Goal: Information Seeking & Learning: Learn about a topic

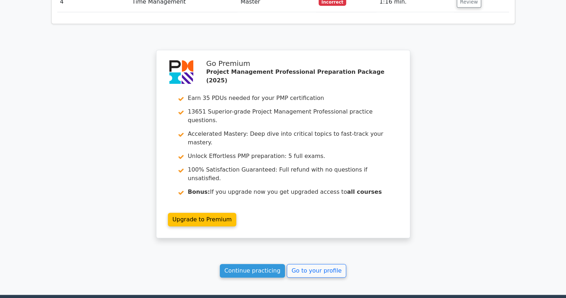
scroll to position [977, 0]
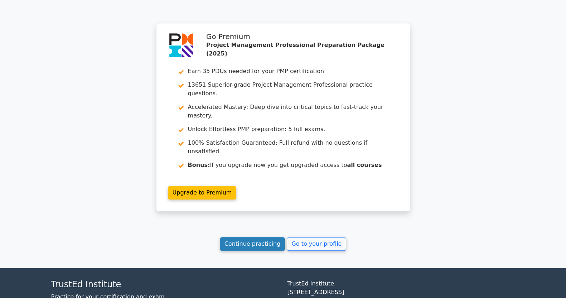
click at [248, 237] on link "Continue practicing" at bounding box center [252, 244] width 65 height 14
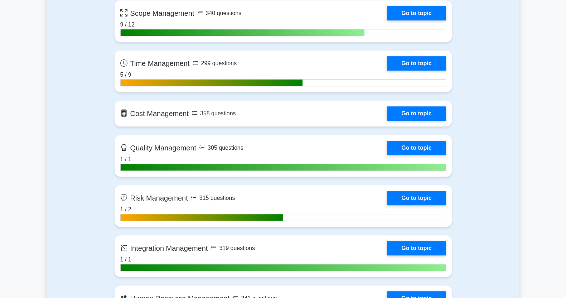
scroll to position [494, 0]
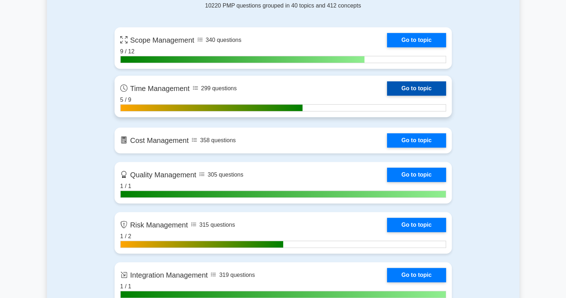
click at [423, 87] on link "Go to topic" at bounding box center [416, 88] width 59 height 14
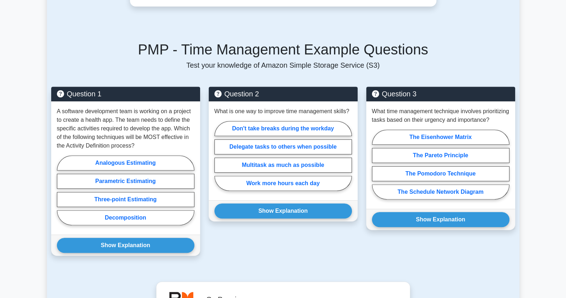
scroll to position [437, 0]
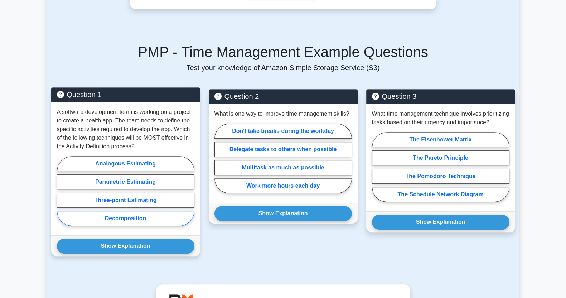
click at [145, 214] on label "Decomposition" at bounding box center [125, 218] width 137 height 15
click at [62, 195] on input "Decomposition" at bounding box center [59, 193] width 5 height 5
radio input "true"
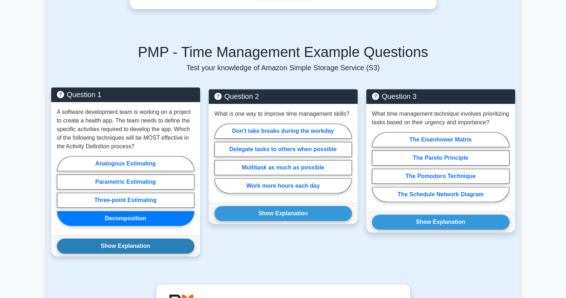
click at [144, 239] on button "Show Explanation" at bounding box center [125, 245] width 137 height 15
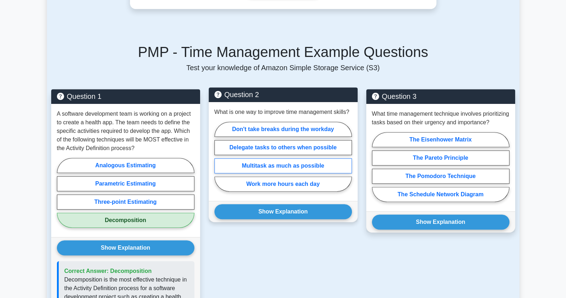
click at [303, 165] on label "Multitask as much as possible" at bounding box center [282, 165] width 137 height 15
click at [219, 161] on input "Multitask as much as possible" at bounding box center [216, 158] width 5 height 5
radio input "true"
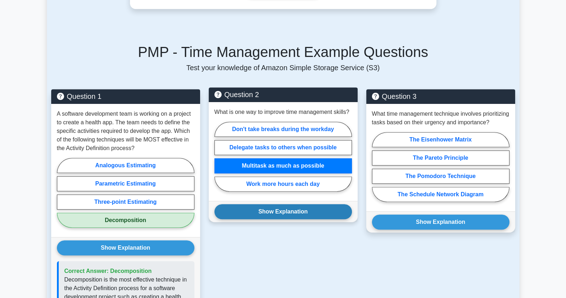
click at [301, 213] on button "Show Explanation" at bounding box center [282, 211] width 137 height 15
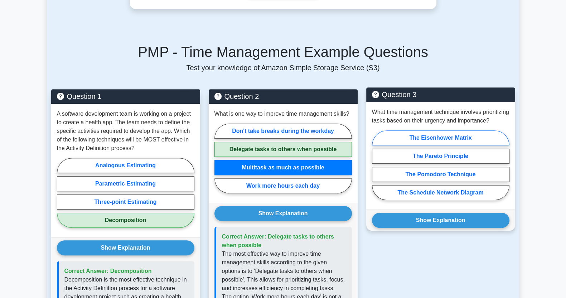
click at [456, 143] on label "The Eisenhower Matrix" at bounding box center [440, 137] width 137 height 15
click at [376, 165] on input "The Eisenhower Matrix" at bounding box center [374, 167] width 5 height 5
radio input "true"
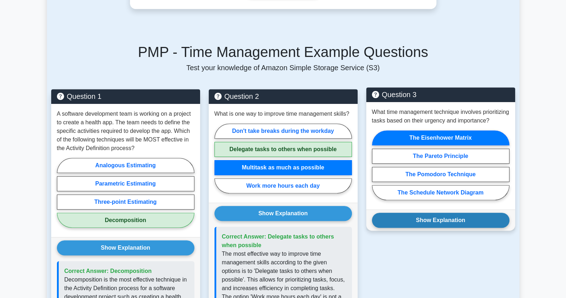
click at [452, 226] on button "Show Explanation" at bounding box center [440, 219] width 137 height 15
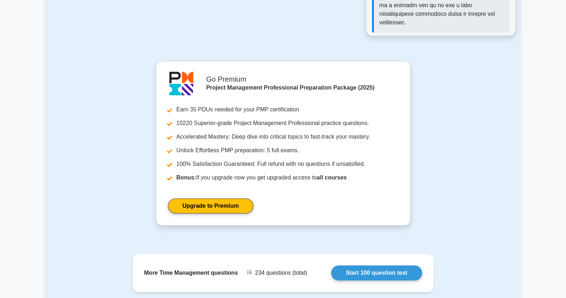
scroll to position [880, 0]
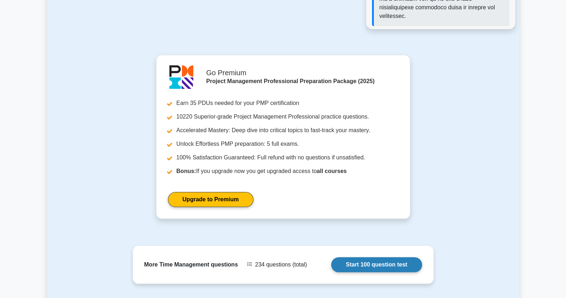
click at [381, 260] on link "Start 100 question test" at bounding box center [376, 264] width 91 height 15
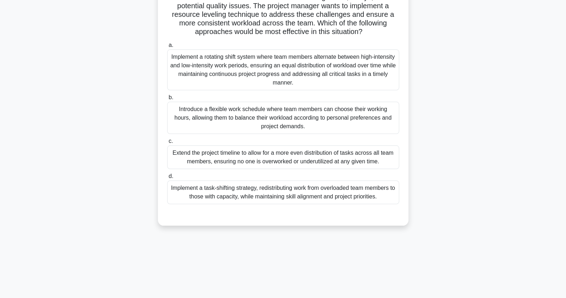
scroll to position [89, 0]
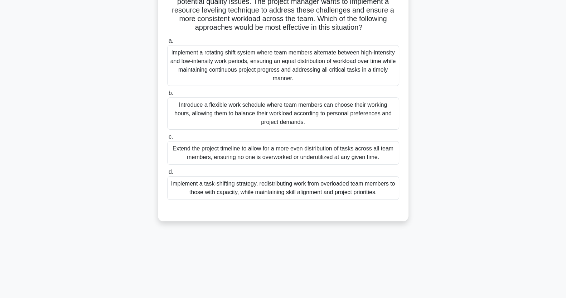
click at [301, 121] on div "Introduce a flexible work schedule where team members can choose their working …" at bounding box center [283, 113] width 232 height 32
click at [167, 96] on input "b. Introduce a flexible work schedule where team members can choose their worki…" at bounding box center [167, 93] width 0 height 5
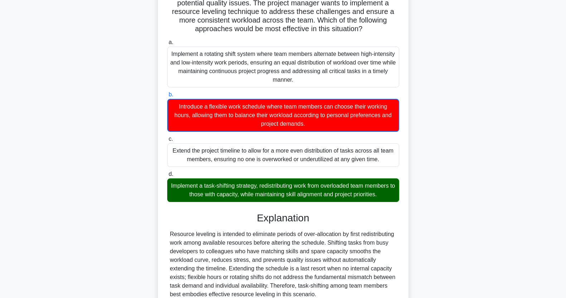
scroll to position [161, 0]
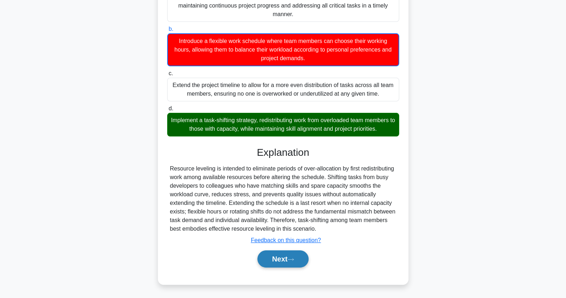
click at [293, 257] on icon at bounding box center [290, 259] width 6 height 4
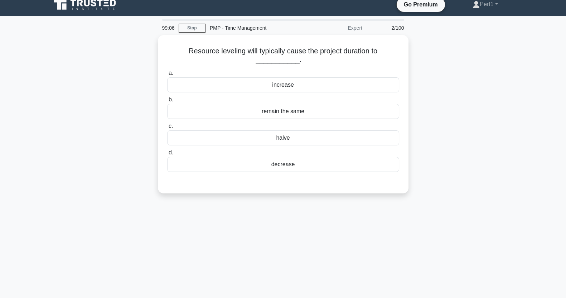
scroll to position [0, 0]
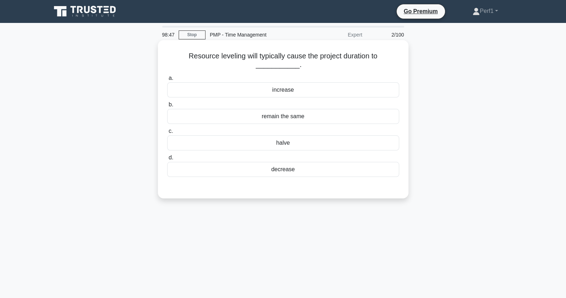
click at [299, 144] on div "halve" at bounding box center [283, 142] width 232 height 15
click at [167, 133] on input "c. halve" at bounding box center [167, 131] width 0 height 5
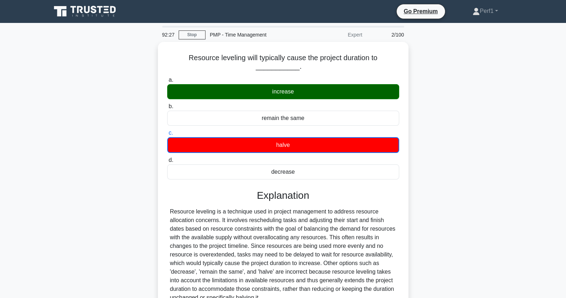
scroll to position [89, 0]
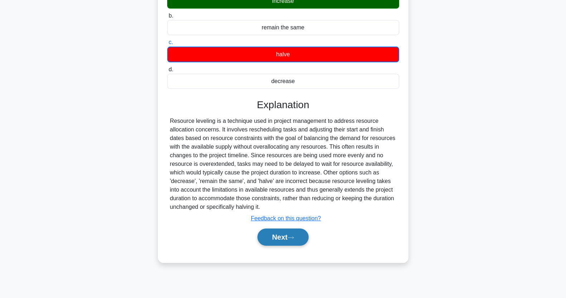
click at [274, 233] on button "Next" at bounding box center [282, 236] width 51 height 17
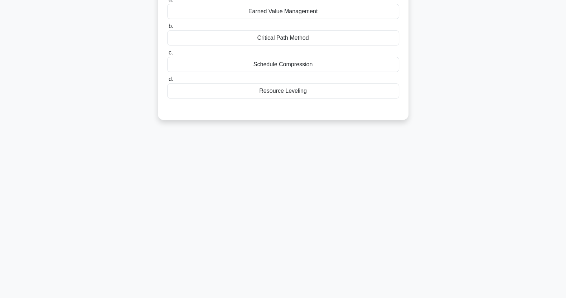
scroll to position [0, 0]
